Goal: Transaction & Acquisition: Purchase product/service

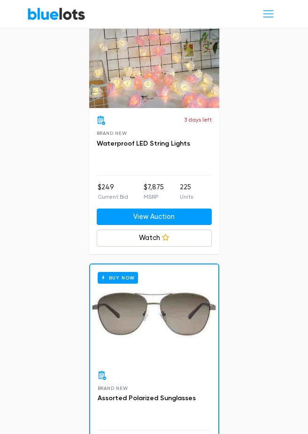
scroll to position [940, 0]
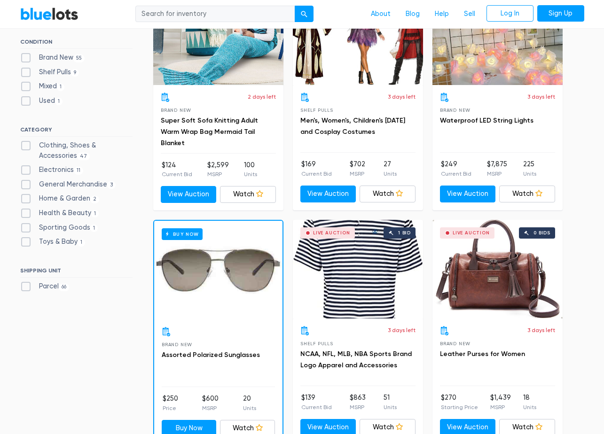
scroll to position [329, 0]
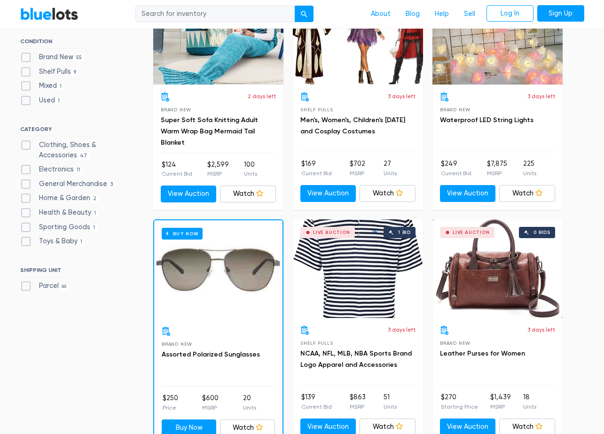
click at [29, 171] on label "Electronics 11" at bounding box center [51, 170] width 63 height 10
click at [26, 171] on input "Electronics 11" at bounding box center [23, 168] width 6 height 6
checkbox input "true"
